Goal: Information Seeking & Learning: Learn about a topic

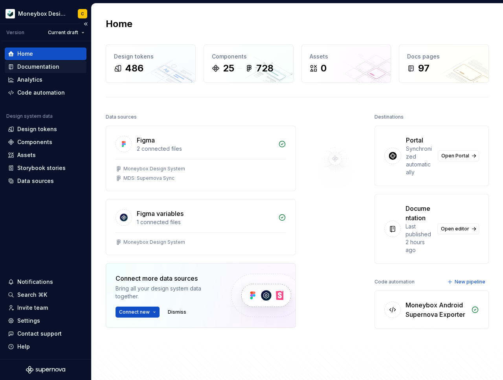
click at [37, 66] on div "Documentation" at bounding box center [38, 67] width 42 height 8
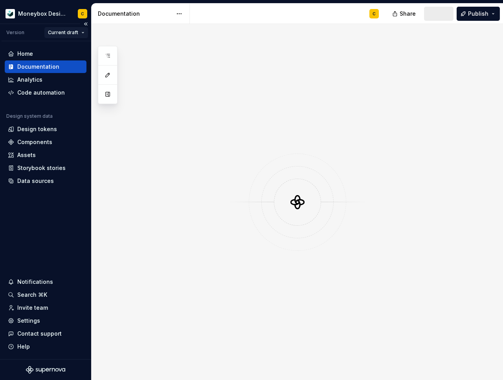
click at [64, 35] on html "Moneybox Design System C Version Current draft Home Documentation Analytics Cod…" at bounding box center [251, 190] width 503 height 380
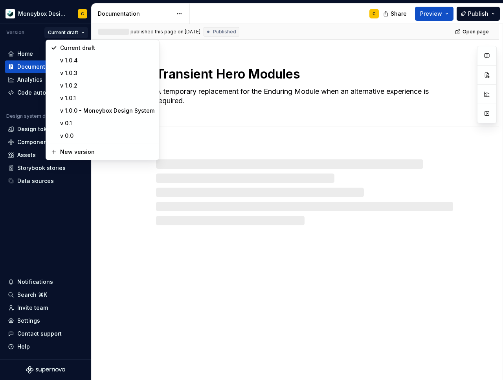
click at [209, 17] on html "Moneybox Design System C Version Current draft Home Documentation Analytics Cod…" at bounding box center [251, 190] width 503 height 380
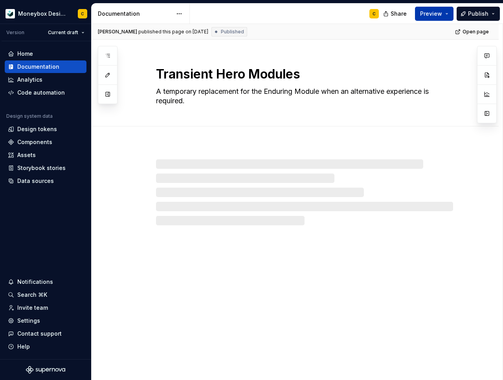
type textarea "*"
click at [442, 16] on span "Preview" at bounding box center [431, 14] width 22 height 8
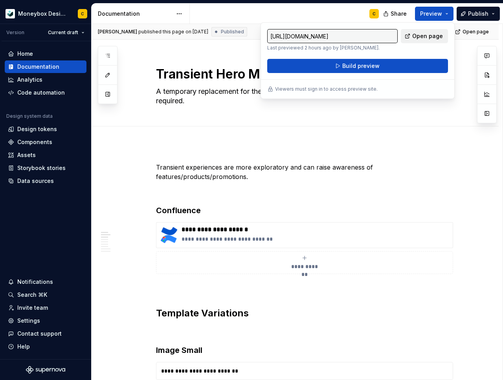
click at [422, 35] on span "Open page" at bounding box center [427, 36] width 31 height 8
